Goal: Communication & Community: Ask a question

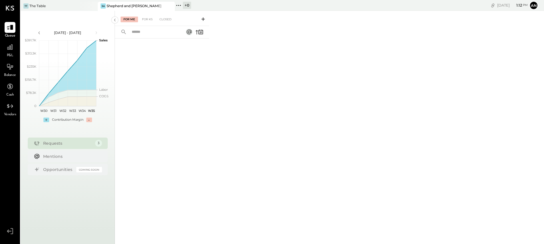
click at [204, 19] on icon at bounding box center [203, 19] width 6 height 6
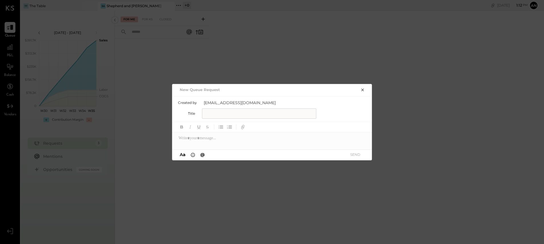
click at [224, 114] on input "text" at bounding box center [259, 114] width 114 height 10
type input "**********"
click at [212, 142] on div at bounding box center [272, 138] width 200 height 11
click at [241, 128] on icon "button" at bounding box center [242, 128] width 3 height 3
click at [357, 157] on button "SEND" at bounding box center [355, 155] width 23 height 8
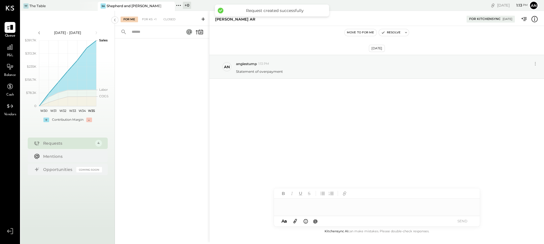
click at [297, 222] on icon at bounding box center [295, 221] width 6 height 7
click at [466, 221] on button "SEND" at bounding box center [462, 222] width 23 height 8
click at [462, 221] on button "SEND" at bounding box center [462, 222] width 23 height 8
click at [431, 207] on div "[PERSON_NAME] AR.pdf" at bounding box center [377, 206] width 197 height 12
click at [366, 186] on div at bounding box center [377, 183] width 206 height 11
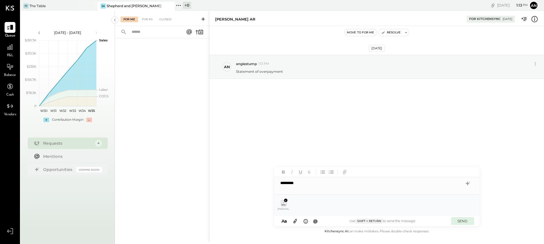
click at [465, 223] on button "SEND" at bounding box center [462, 222] width 23 height 8
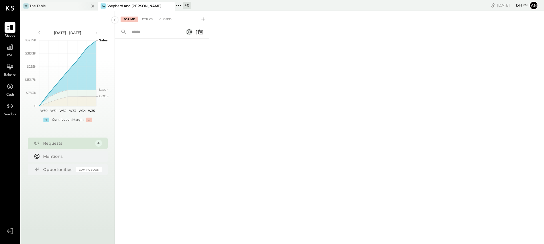
click at [74, 5] on div "TT The Table" at bounding box center [55, 5] width 69 height 5
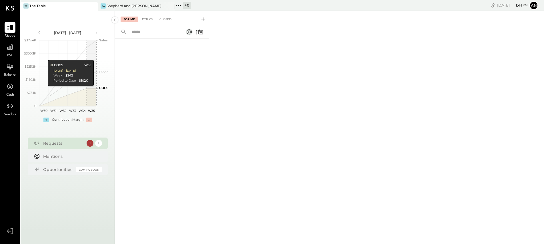
click at [92, 143] on div "1" at bounding box center [90, 143] width 7 height 7
